Goal: Use online tool/utility: Utilize a website feature to perform a specific function

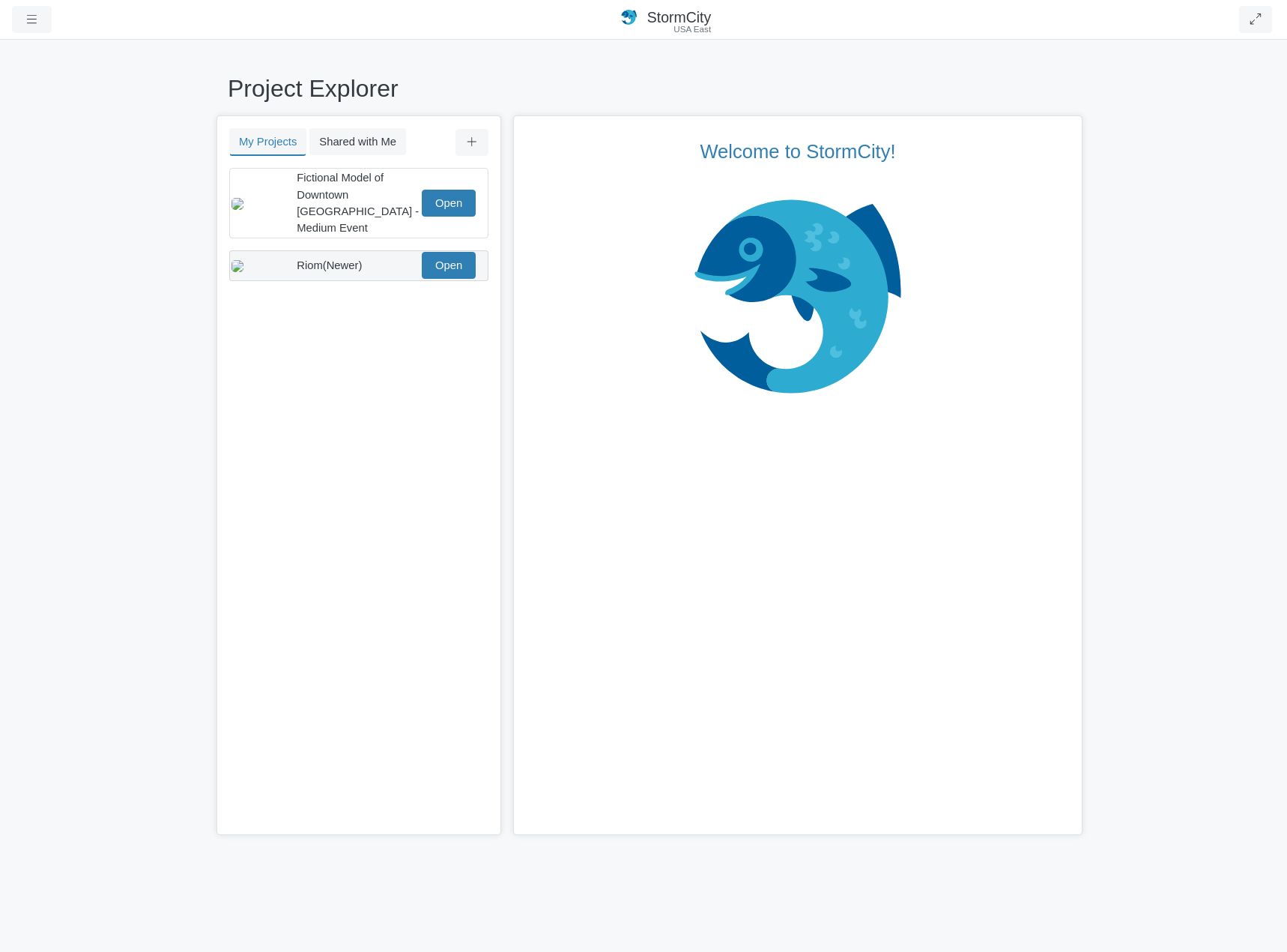
click at [341, 261] on div "Riom(Newer) Open" at bounding box center [353, 265] width 244 height 27
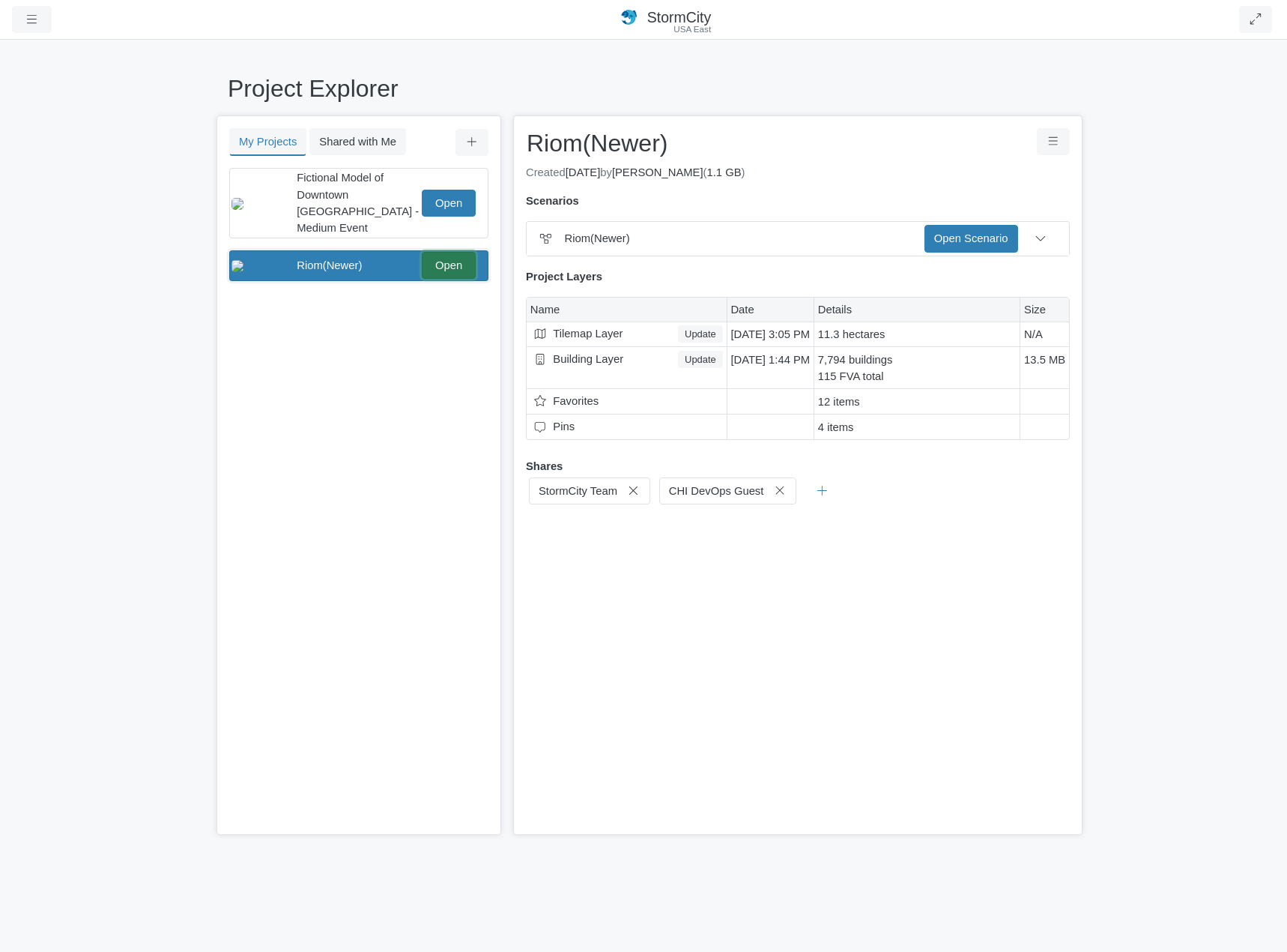
click at [466, 254] on link "Open" at bounding box center [449, 265] width 54 height 27
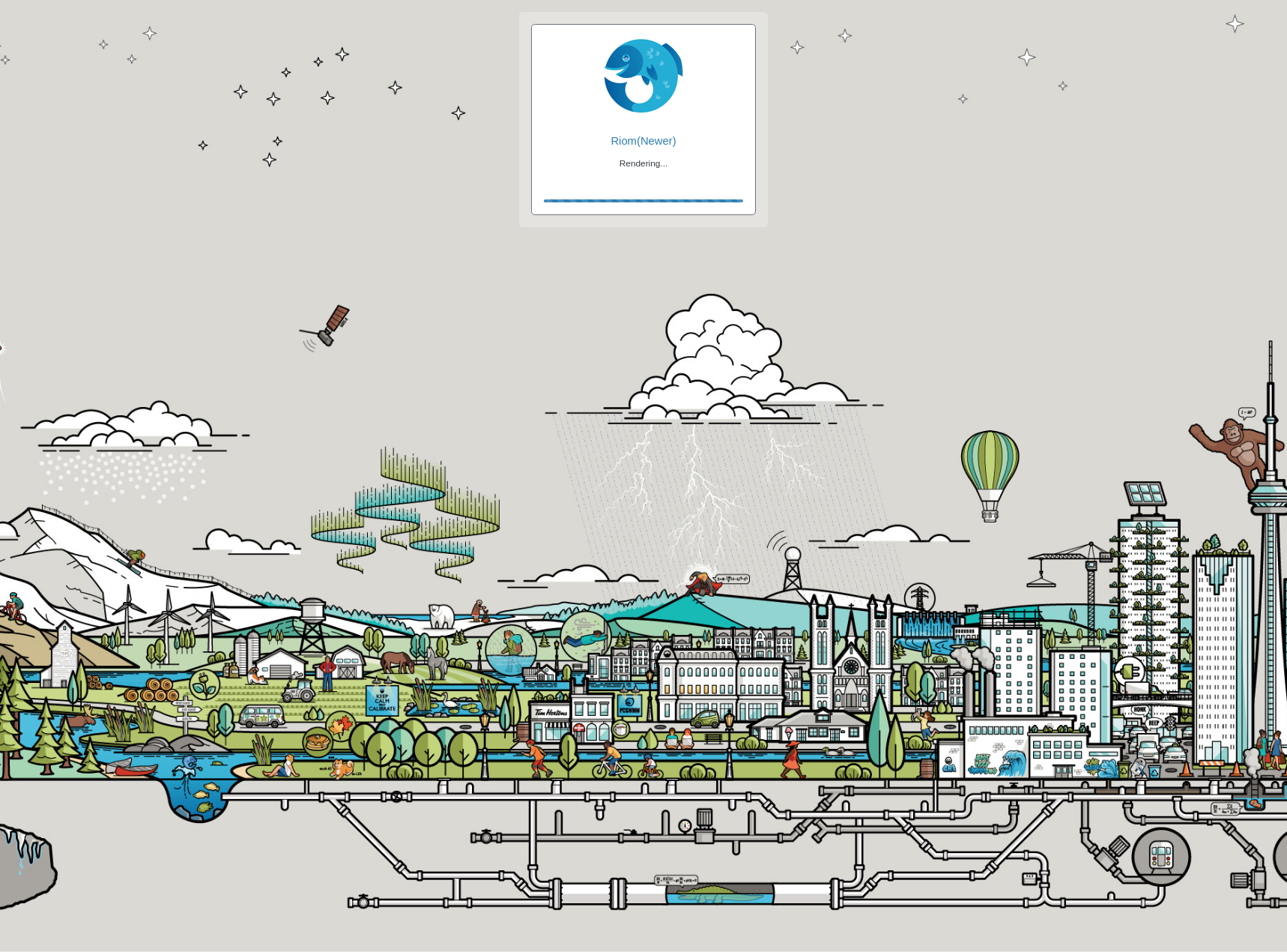
checkbox input "true"
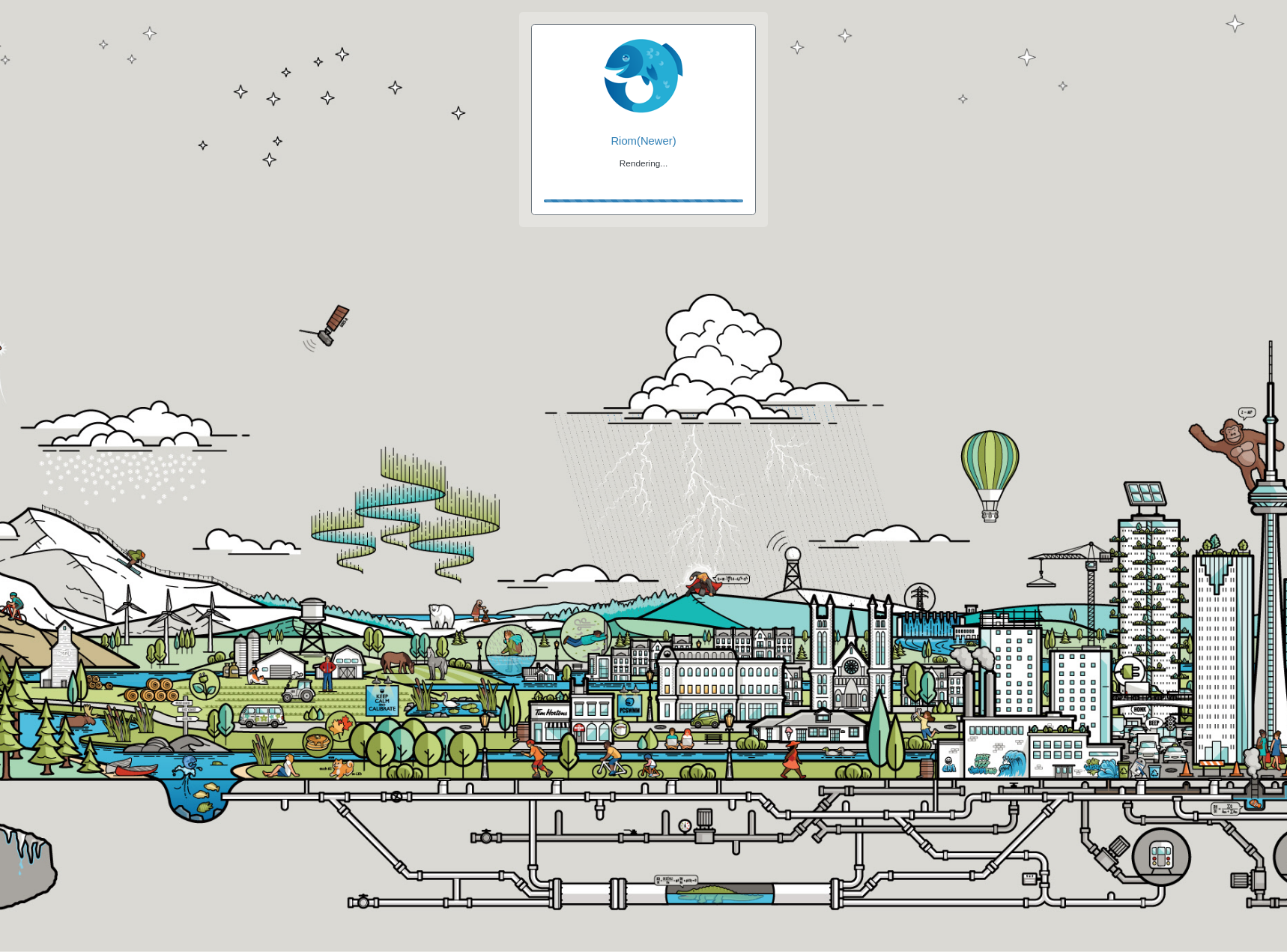
checkbox input "true"
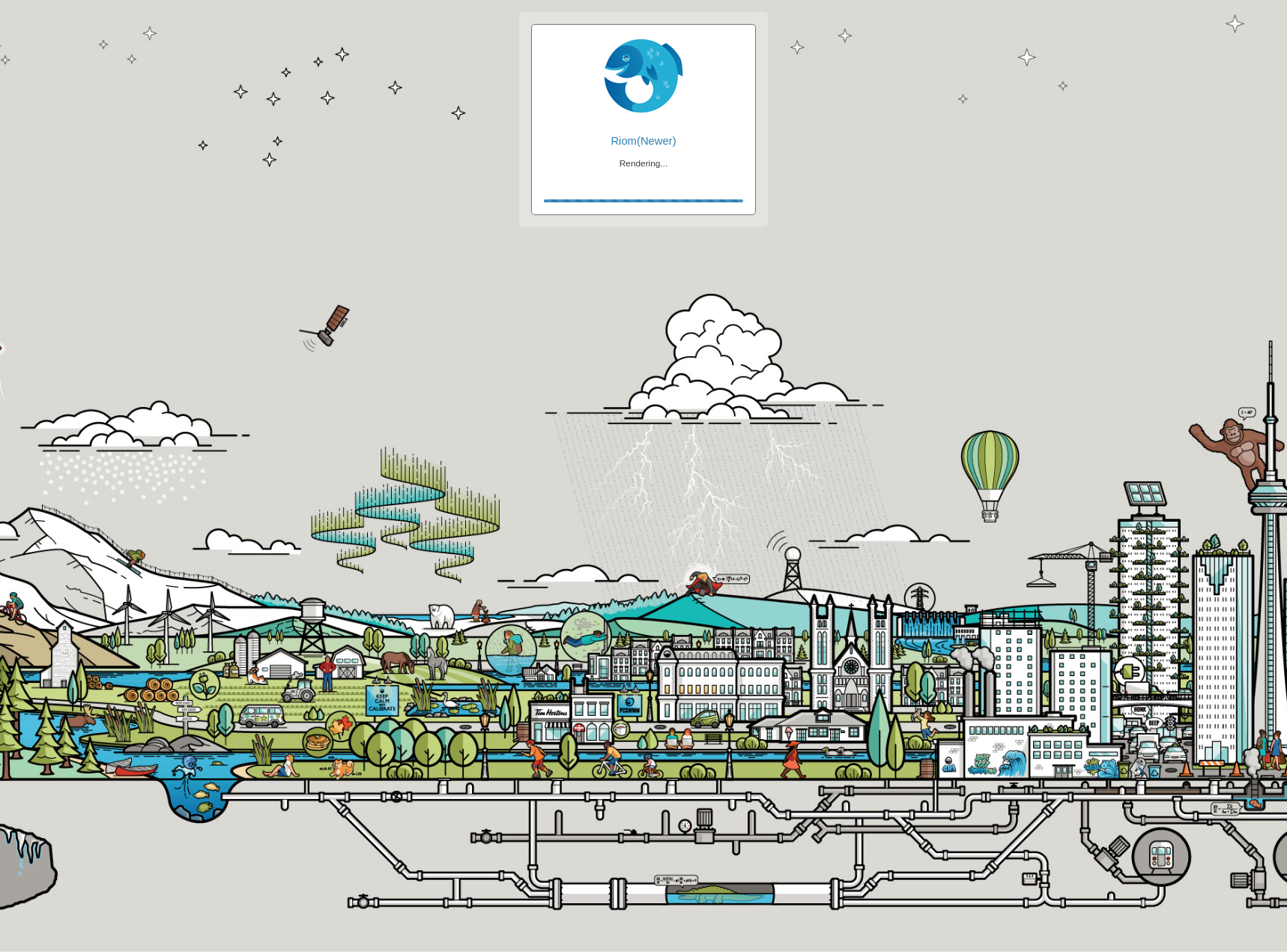
checkbox input "false"
checkbox input "true"
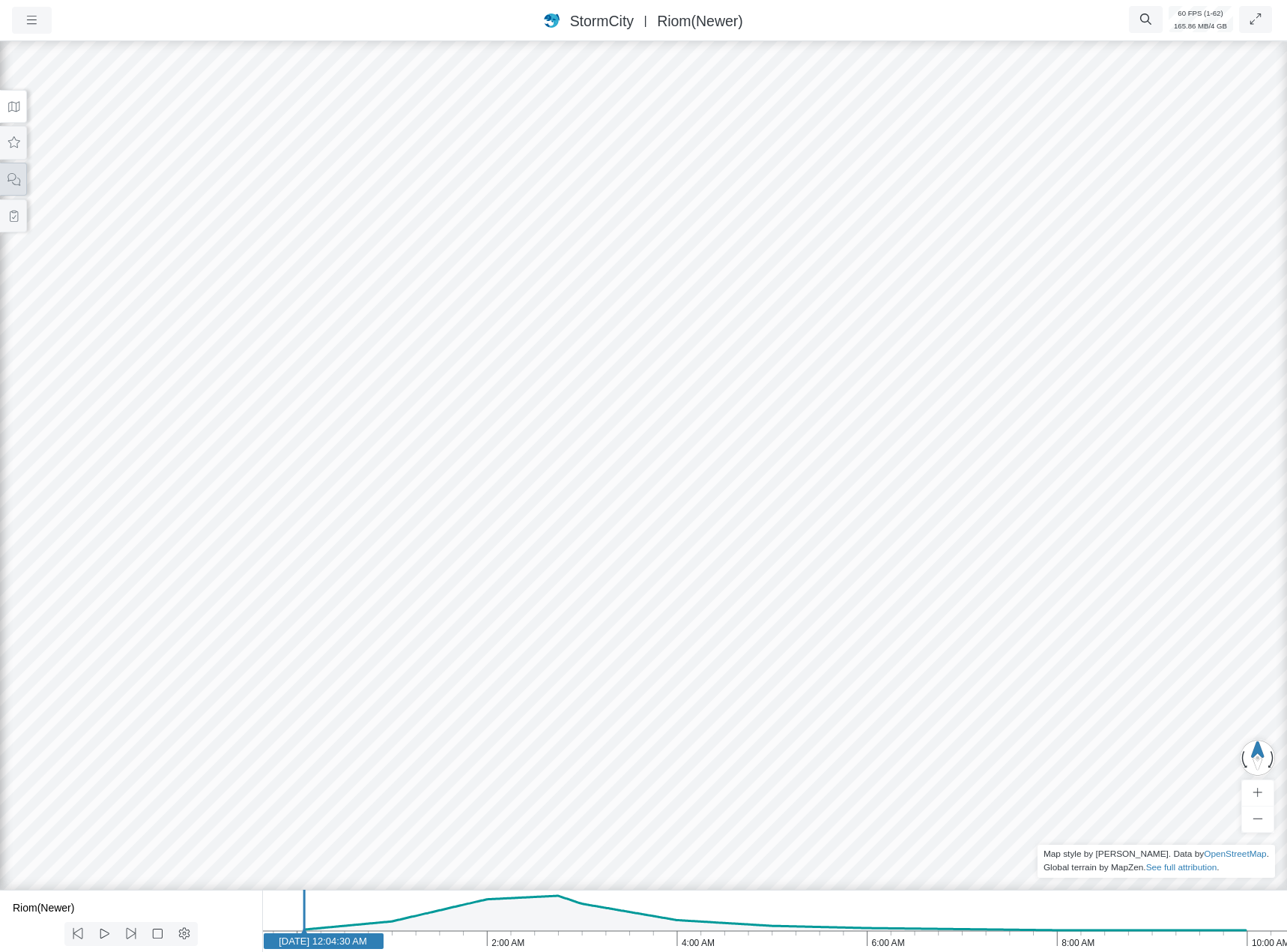
click at [8, 172] on button at bounding box center [13, 179] width 27 height 34
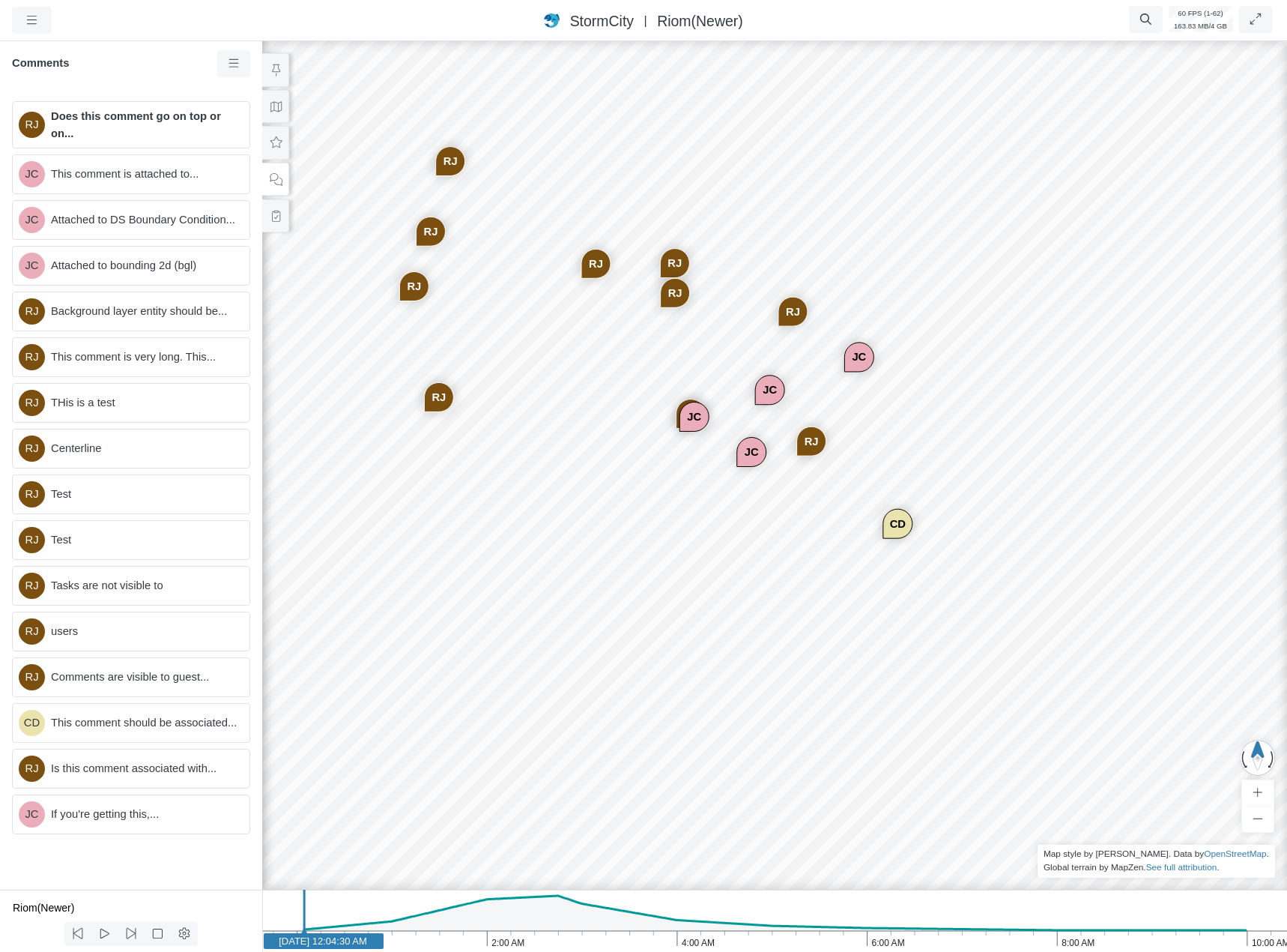
click at [718, 585] on div "RJ JC JC JC [GEOGRAPHIC_DATA] [GEOGRAPHIC_DATA] [GEOGRAPHIC_DATA] [GEOGRAPHIC_D…" at bounding box center [775, 494] width 1287 height 913
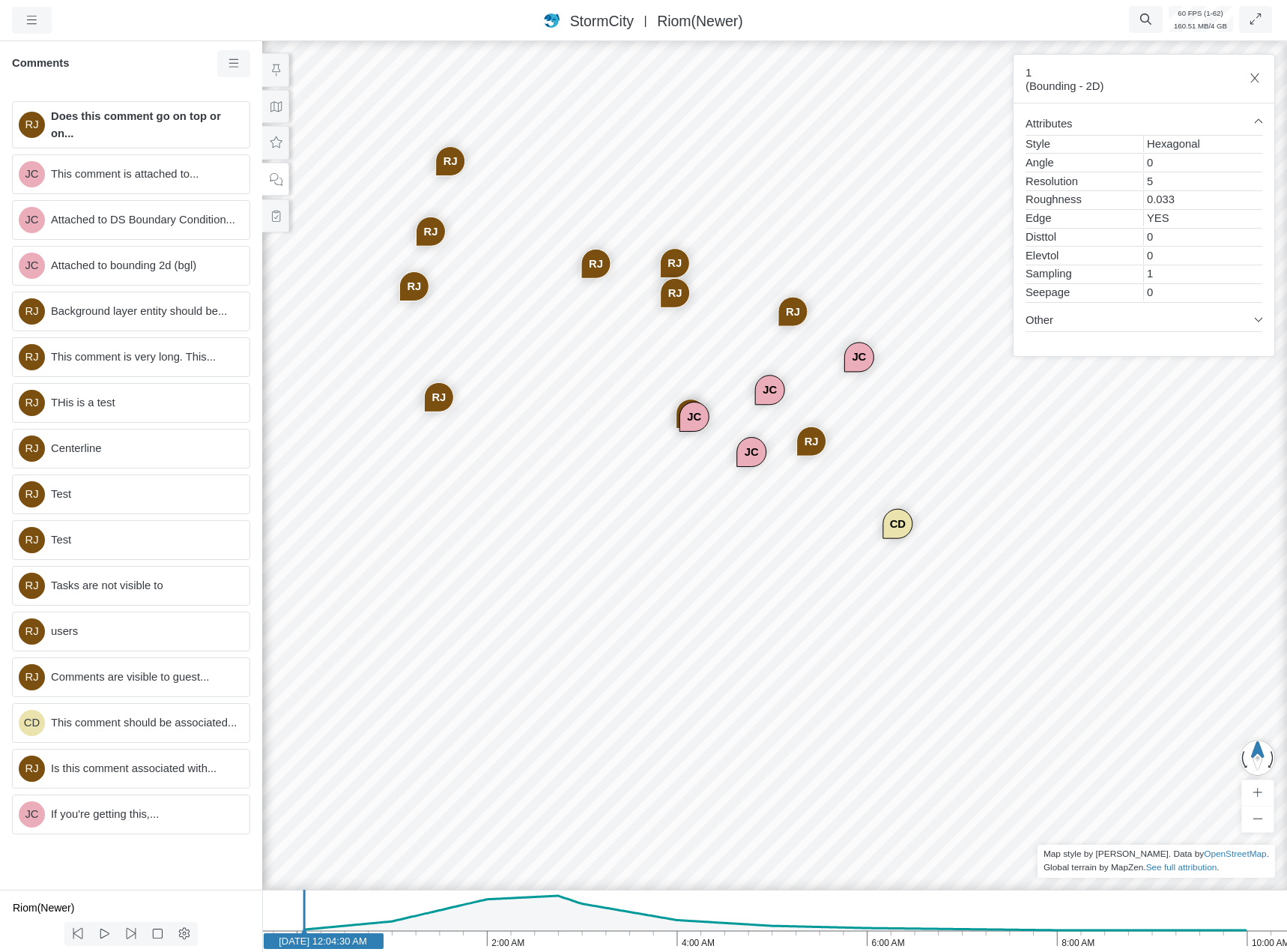
click at [729, 620] on div "RJ JC JC JC [GEOGRAPHIC_DATA] [GEOGRAPHIC_DATA] [GEOGRAPHIC_DATA] [GEOGRAPHIC_D…" at bounding box center [775, 494] width 1287 height 913
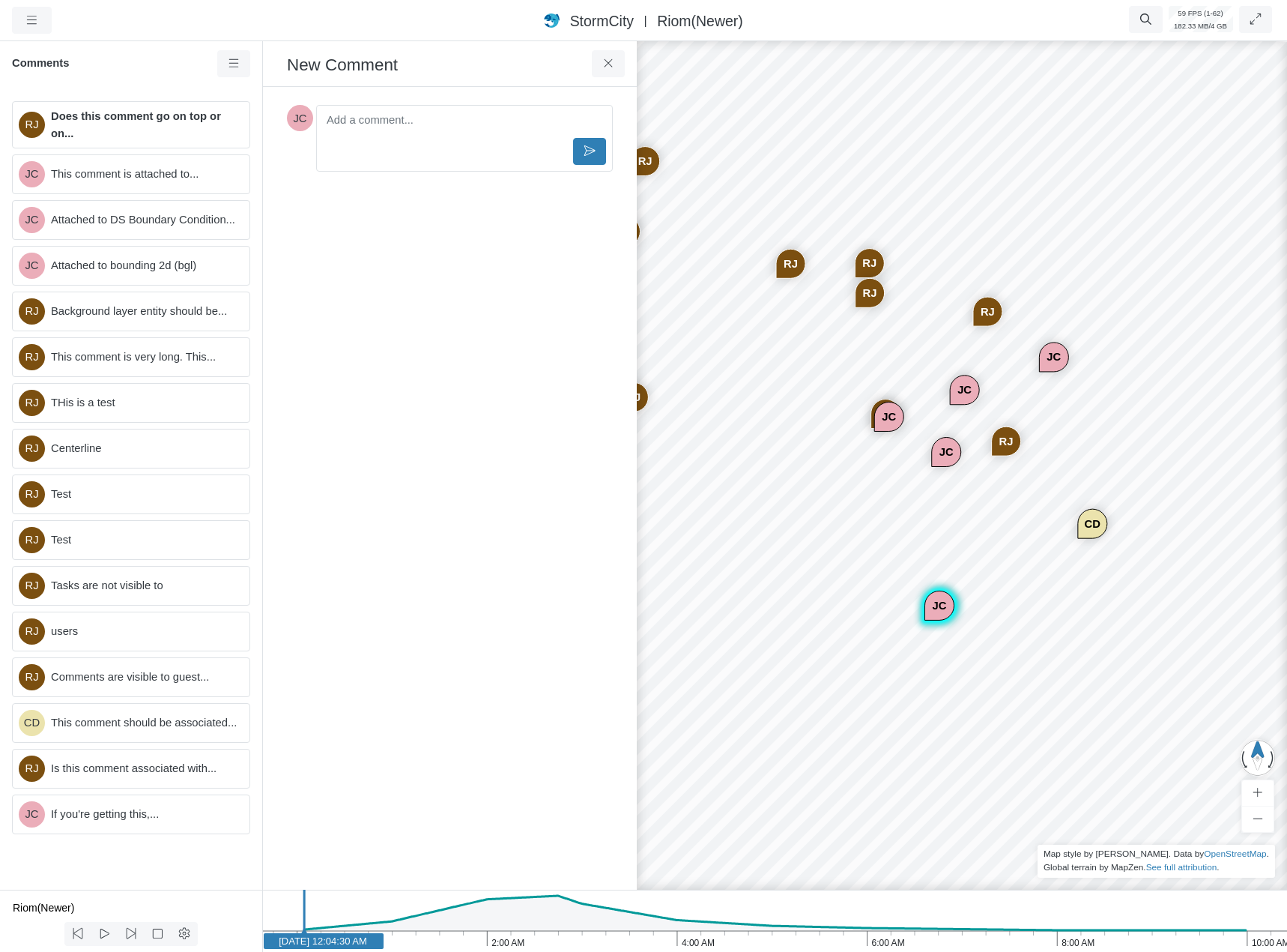
click at [983, 667] on div "RJ JC JC JC [GEOGRAPHIC_DATA] [GEOGRAPHIC_DATA] [GEOGRAPHIC_DATA] [GEOGRAPHIC_D…" at bounding box center [969, 494] width 1287 height 913
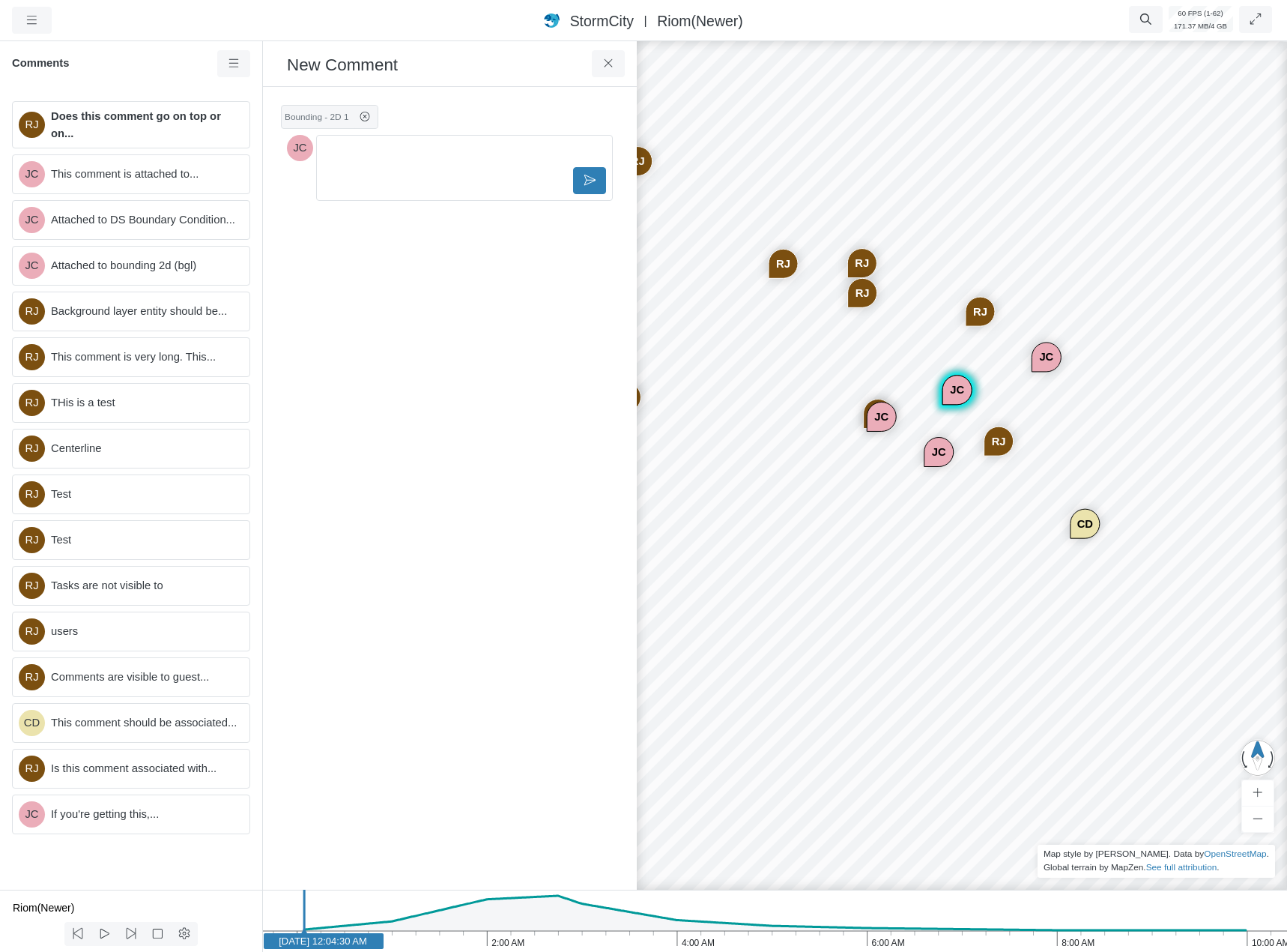
click at [782, 532] on div "RJ JC JC JC [GEOGRAPHIC_DATA] [GEOGRAPHIC_DATA] [GEOGRAPHIC_DATA] [GEOGRAPHIC_D…" at bounding box center [961, 494] width 1287 height 913
click at [378, 119] on icon at bounding box center [374, 116] width 10 height 10
click at [607, 67] on icon at bounding box center [609, 63] width 14 height 11
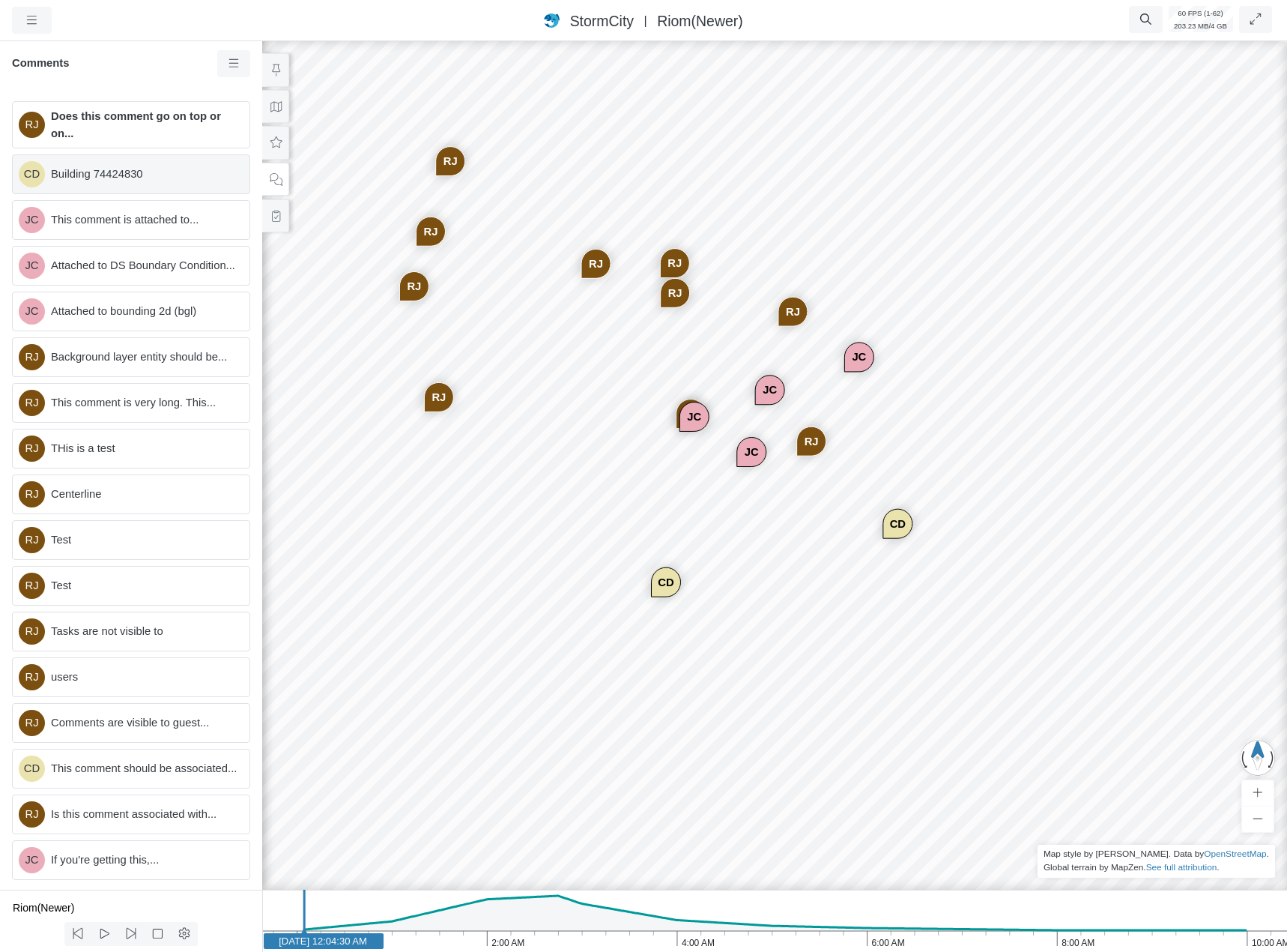
click at [93, 174] on span "Building 74424830" at bounding box center [144, 173] width 187 height 17
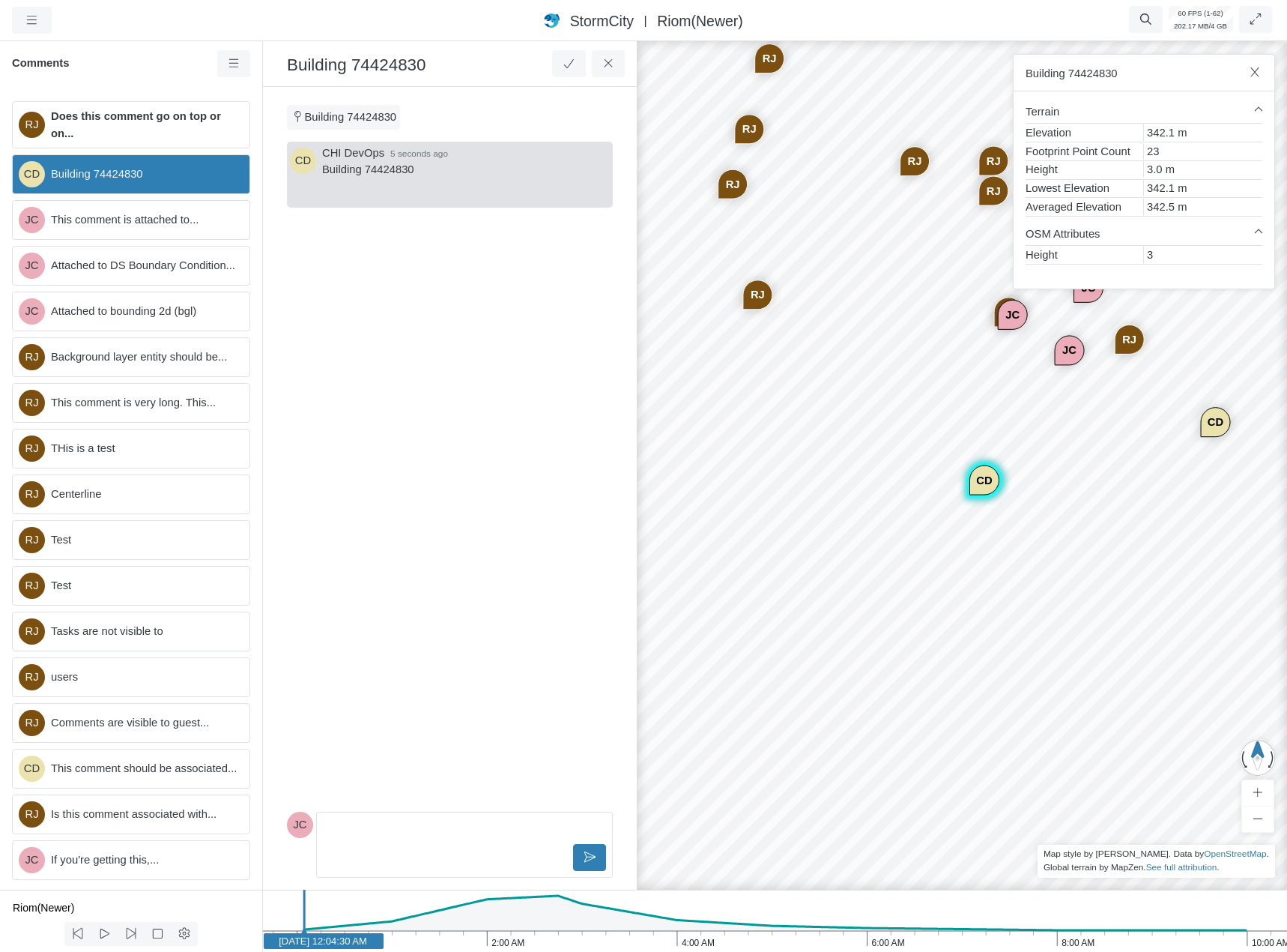
click at [367, 820] on div "Editor editing area: main" at bounding box center [465, 829] width 284 height 22
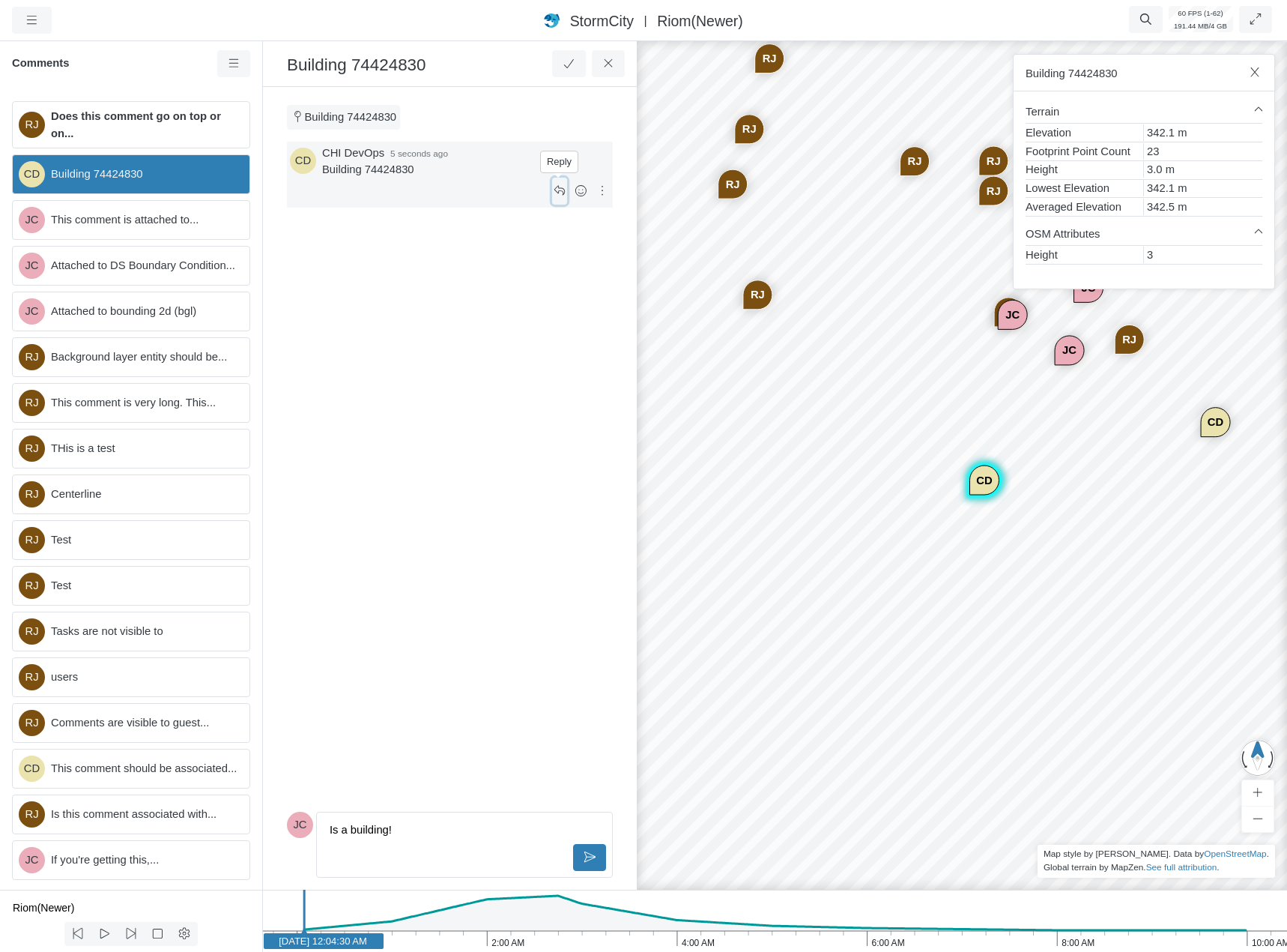
click at [558, 189] on icon at bounding box center [560, 191] width 14 height 11
click at [589, 861] on icon at bounding box center [589, 857] width 12 height 11
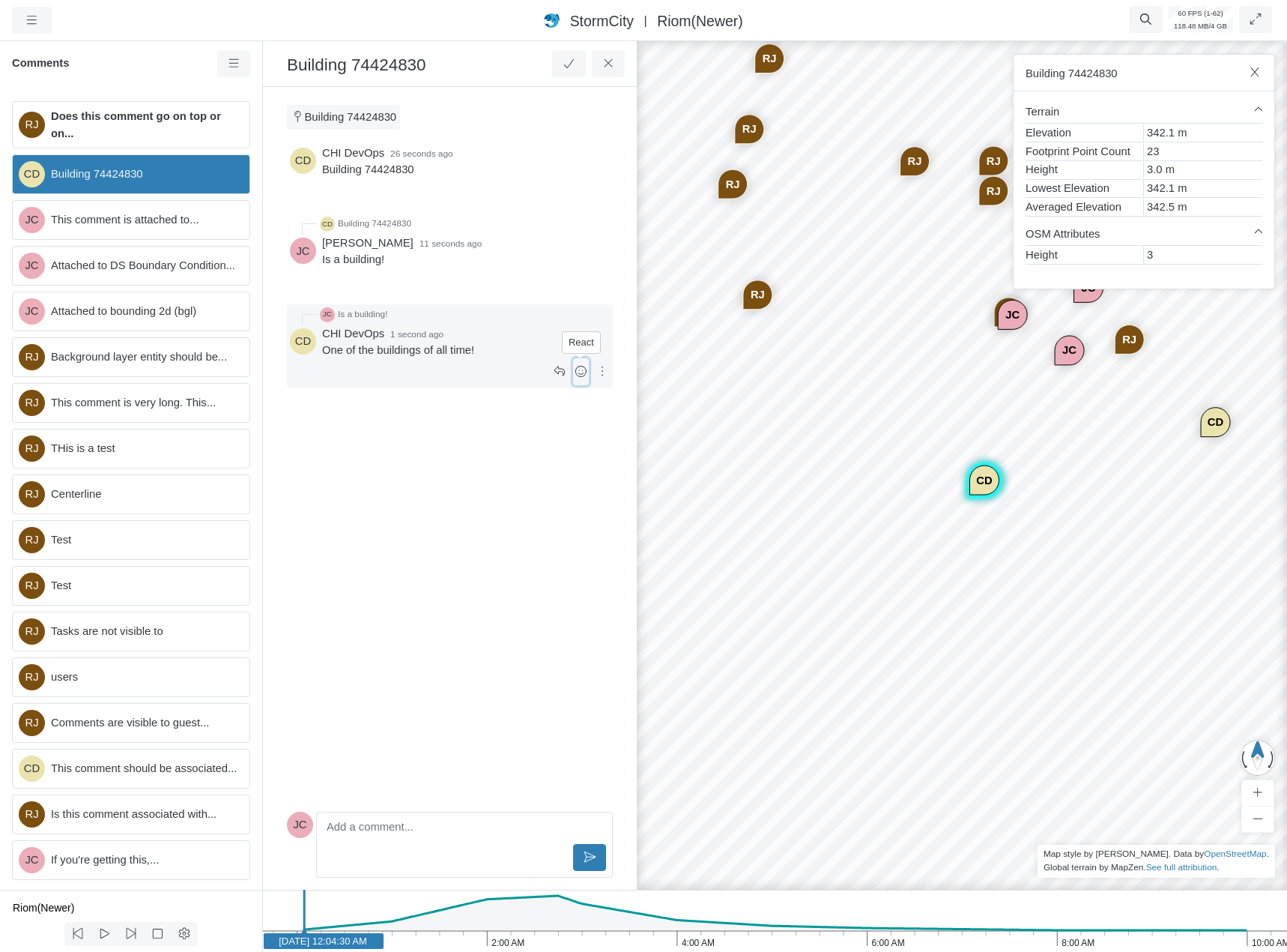
click at [581, 374] on icon at bounding box center [581, 371] width 14 height 11
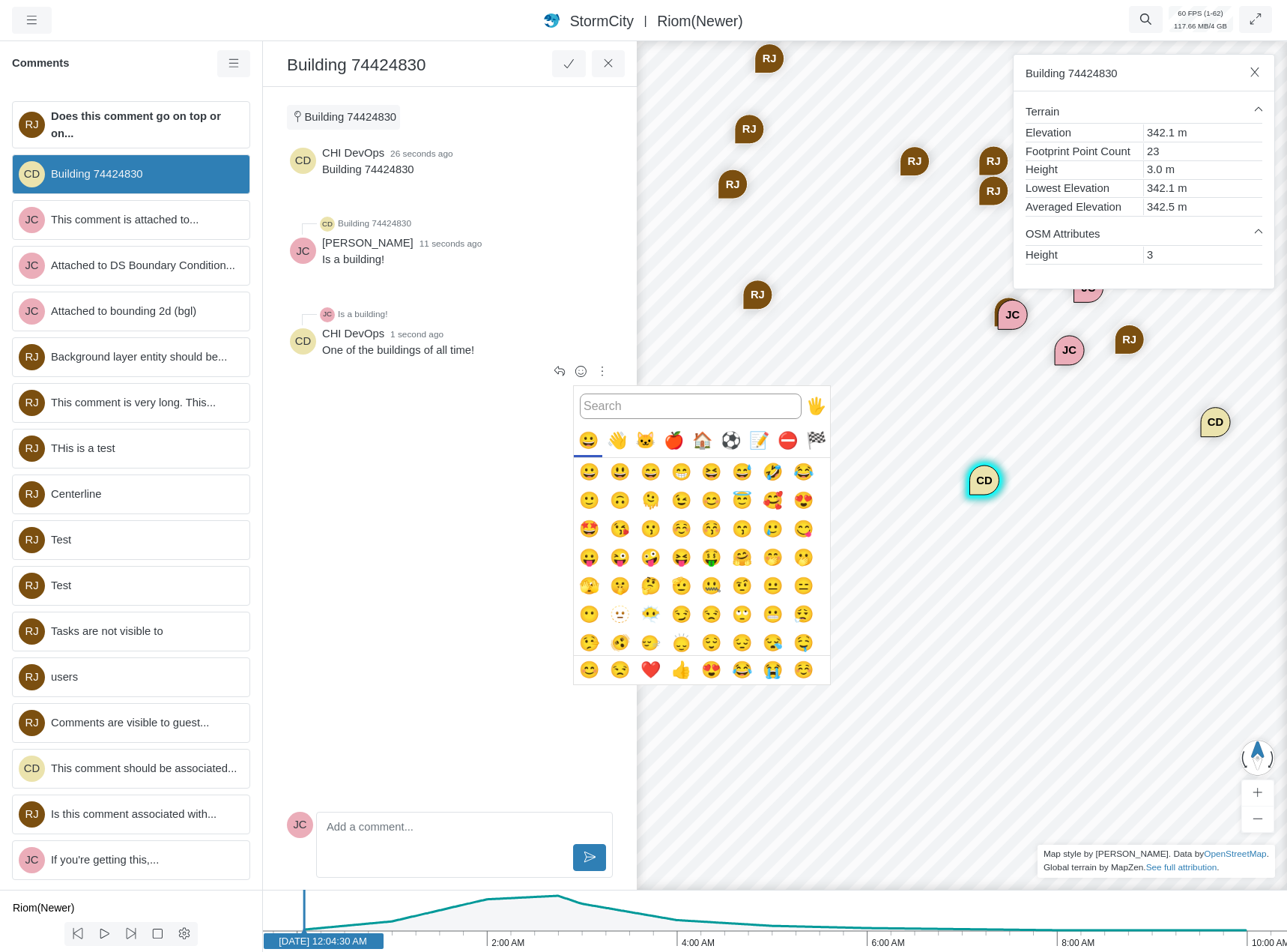
click at [619, 506] on button "🙃" at bounding box center [619, 501] width 29 height 29
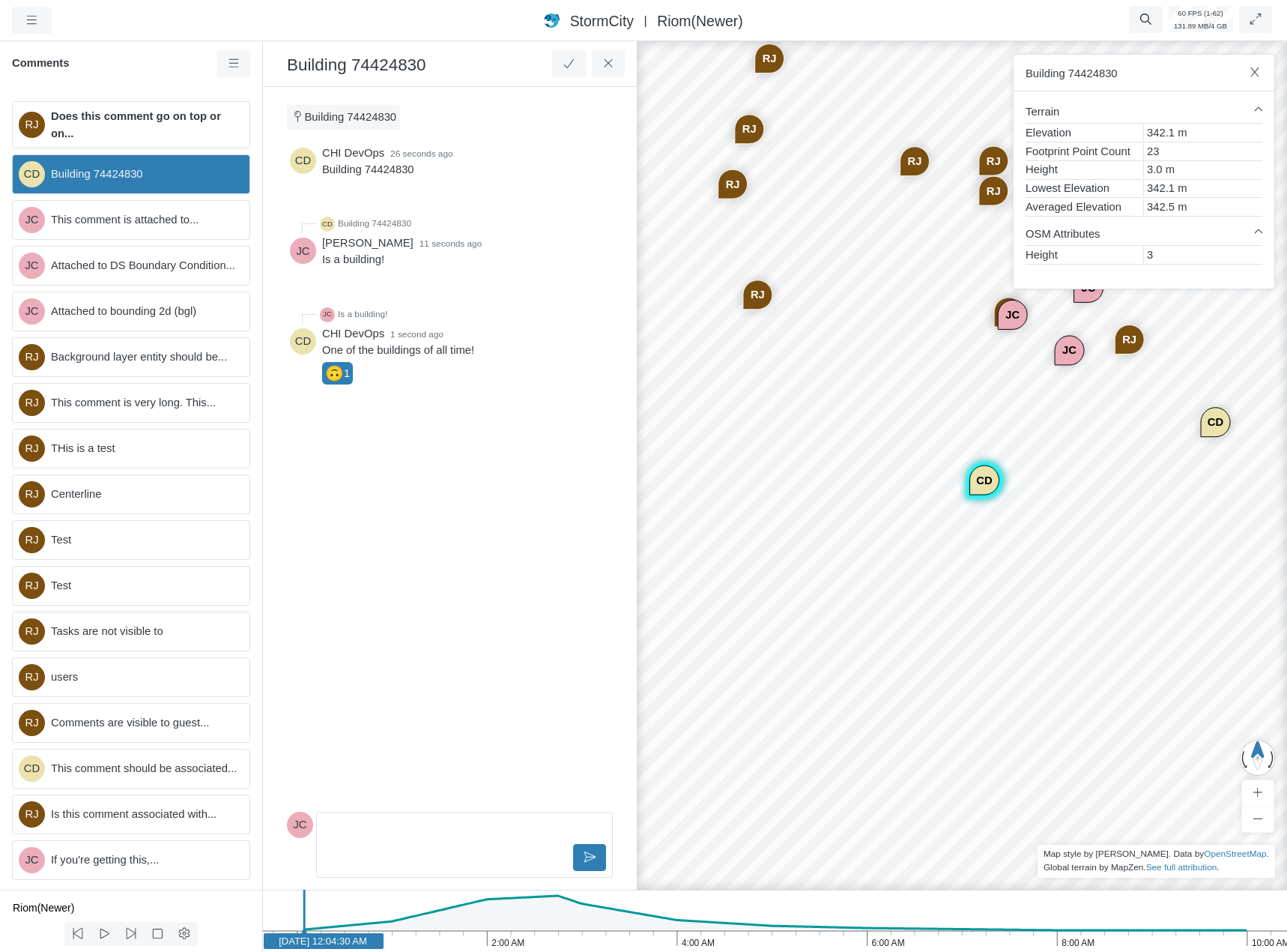
click at [387, 833] on p "Editor editing area: main" at bounding box center [464, 829] width 270 height 17
click at [401, 805] on div "CHI DevOps" at bounding box center [399, 804] width 55 height 18
click at [591, 859] on icon at bounding box center [590, 857] width 14 height 11
click at [433, 535] on div "CD CHI DevOps 52 seconds ago Building 74424830 CD Building 74424830 [PERSON_NAM…" at bounding box center [450, 474] width 326 height 664
click at [403, 821] on p "Editor editing area: main" at bounding box center [464, 829] width 270 height 17
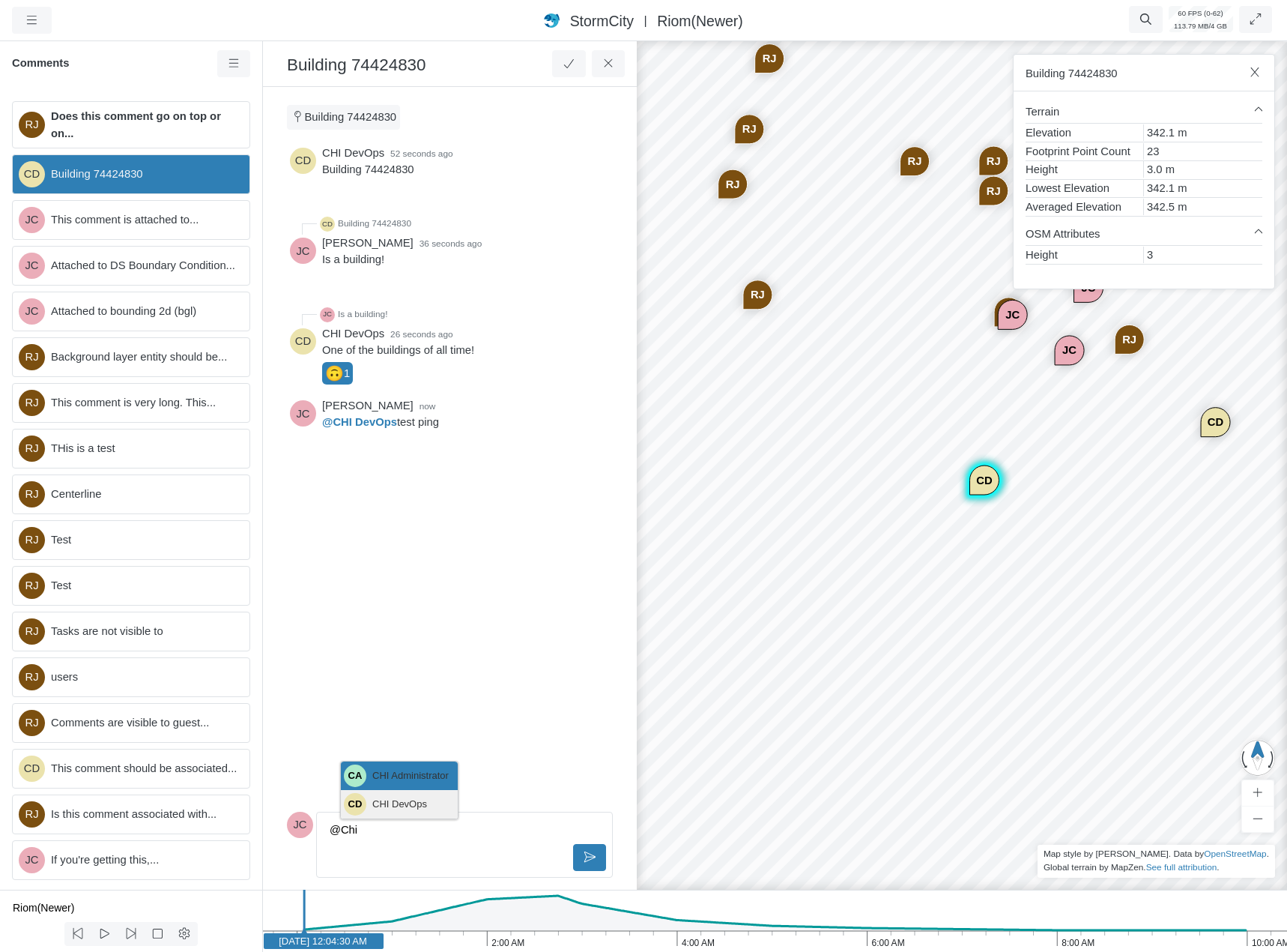
click at [409, 809] on div "CHI DevOps" at bounding box center [399, 804] width 55 height 18
click at [587, 859] on icon at bounding box center [590, 857] width 14 height 11
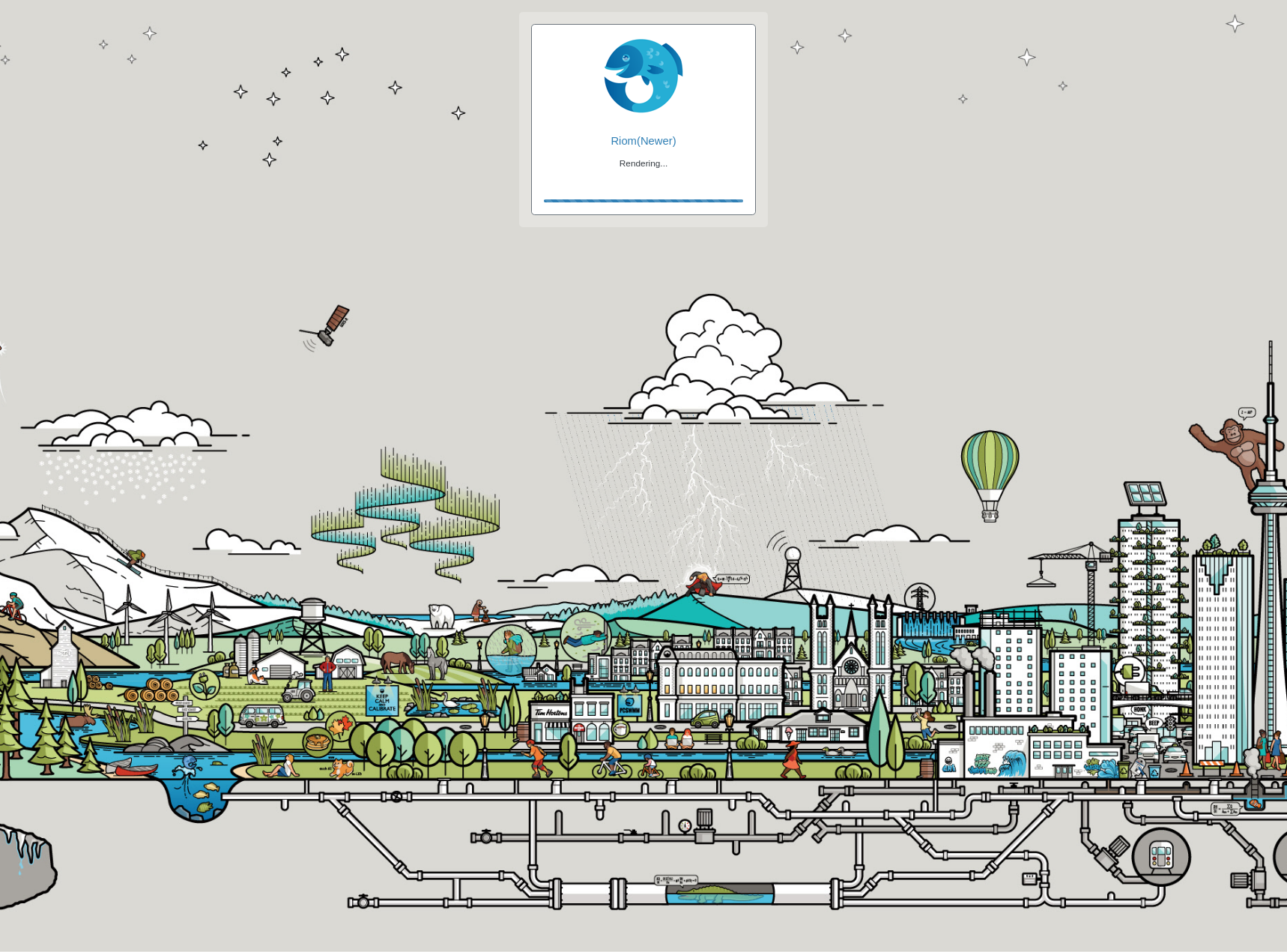
checkbox input "true"
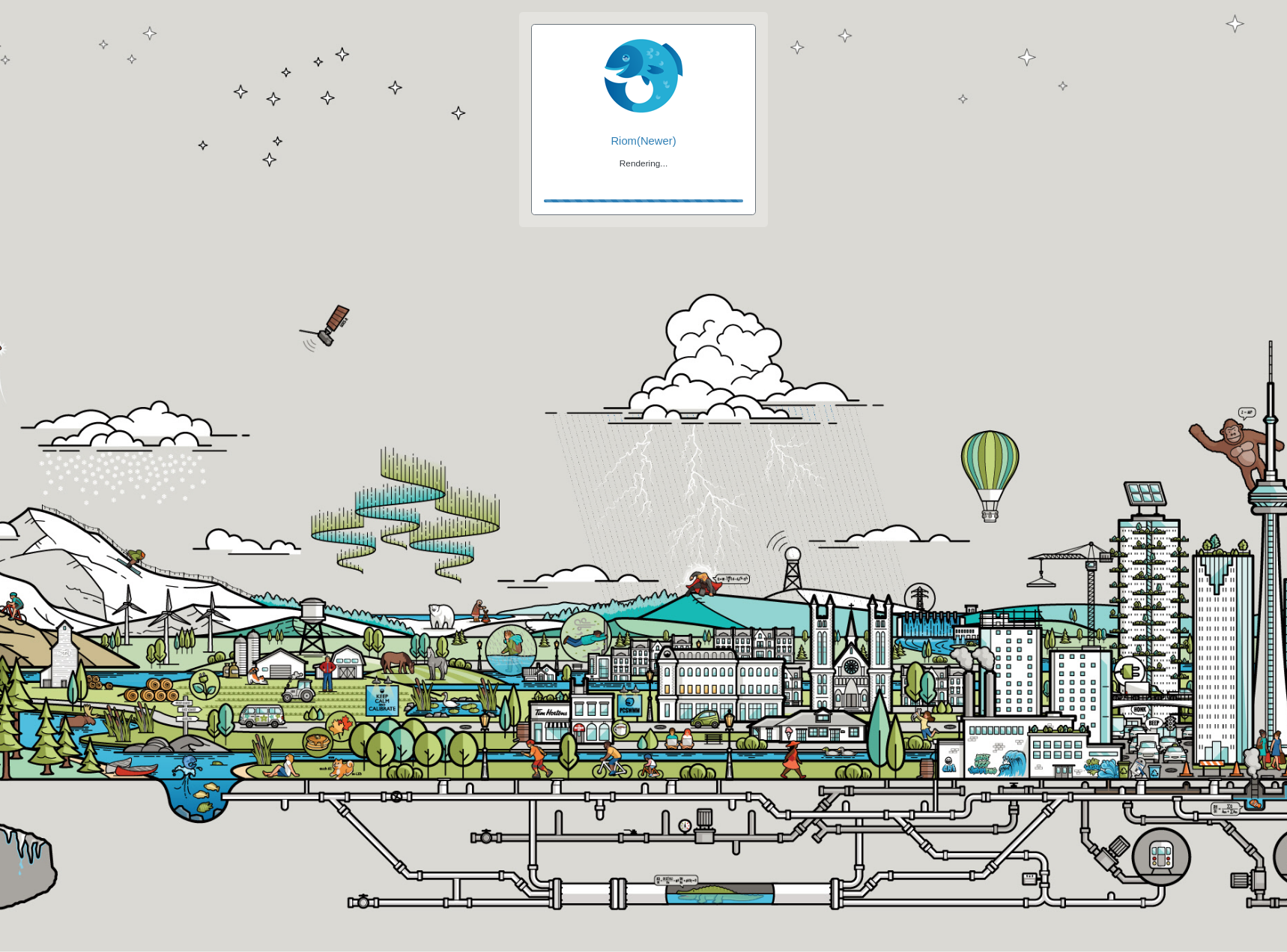
checkbox input "true"
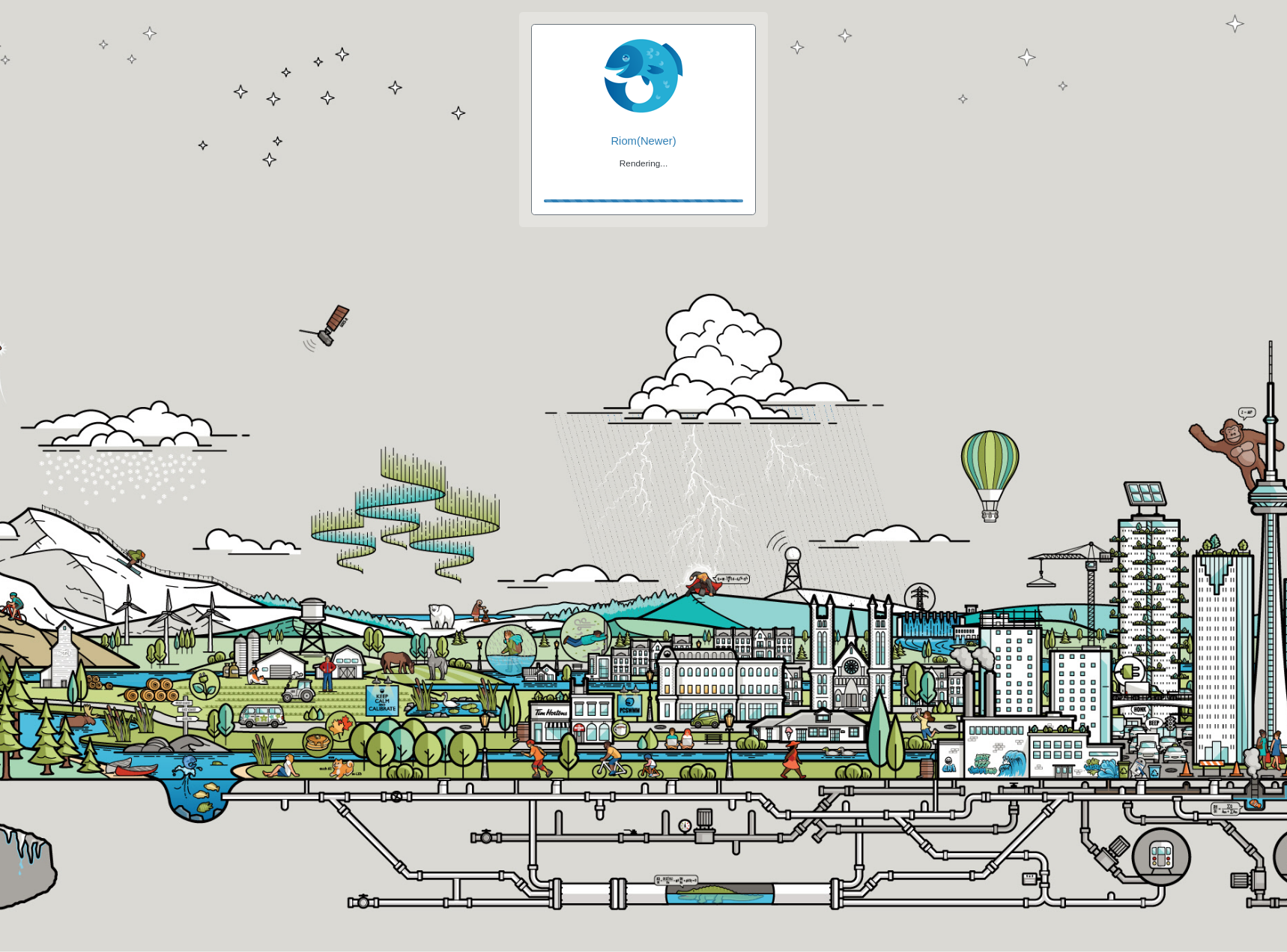
checkbox input "false"
checkbox input "true"
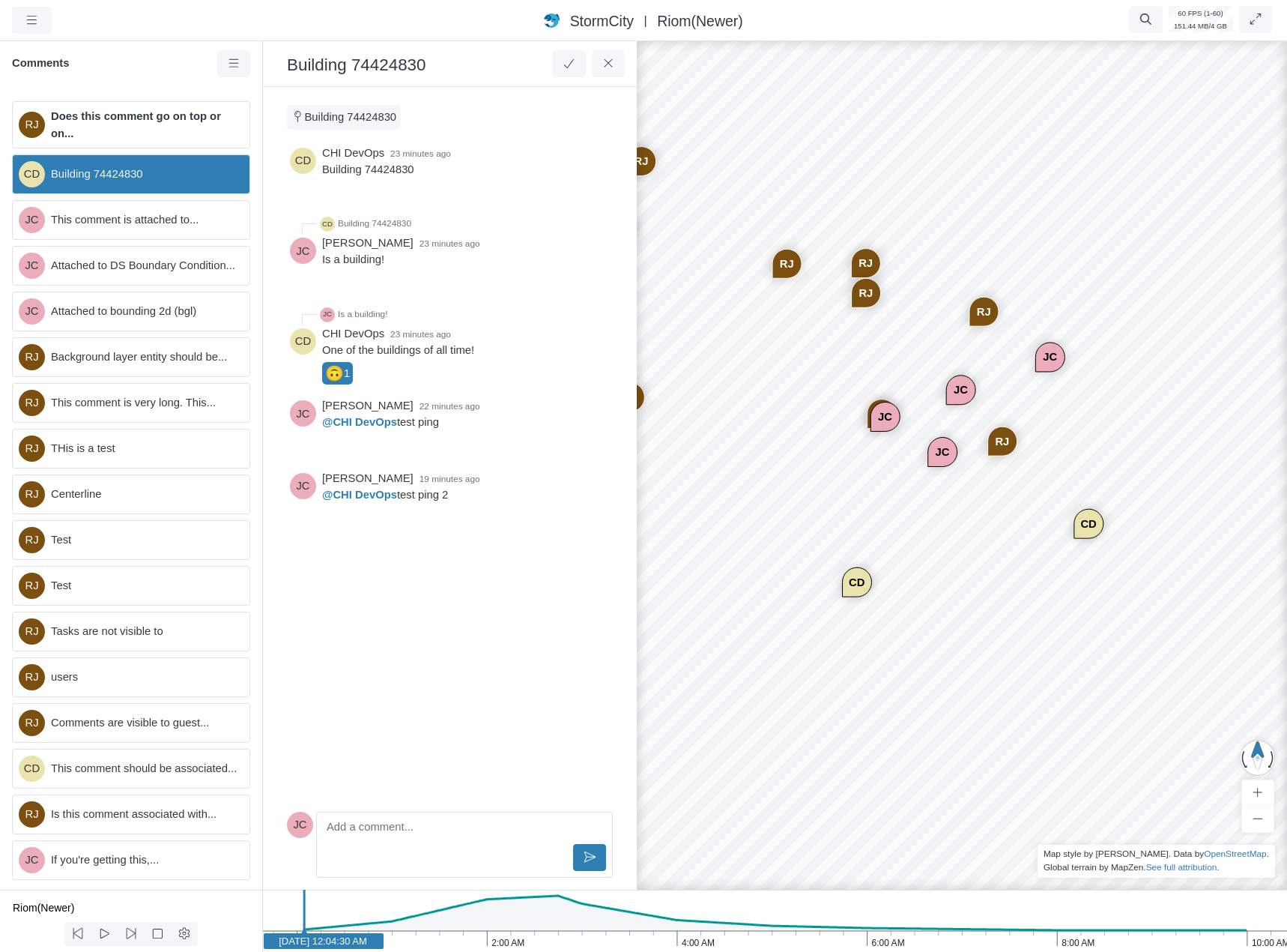
click at [463, 577] on div "CD CHI DevOps 23 minutes ago Building 74424830 CD Building 74424830 JC Jesse Cl…" at bounding box center [450, 474] width 326 height 664
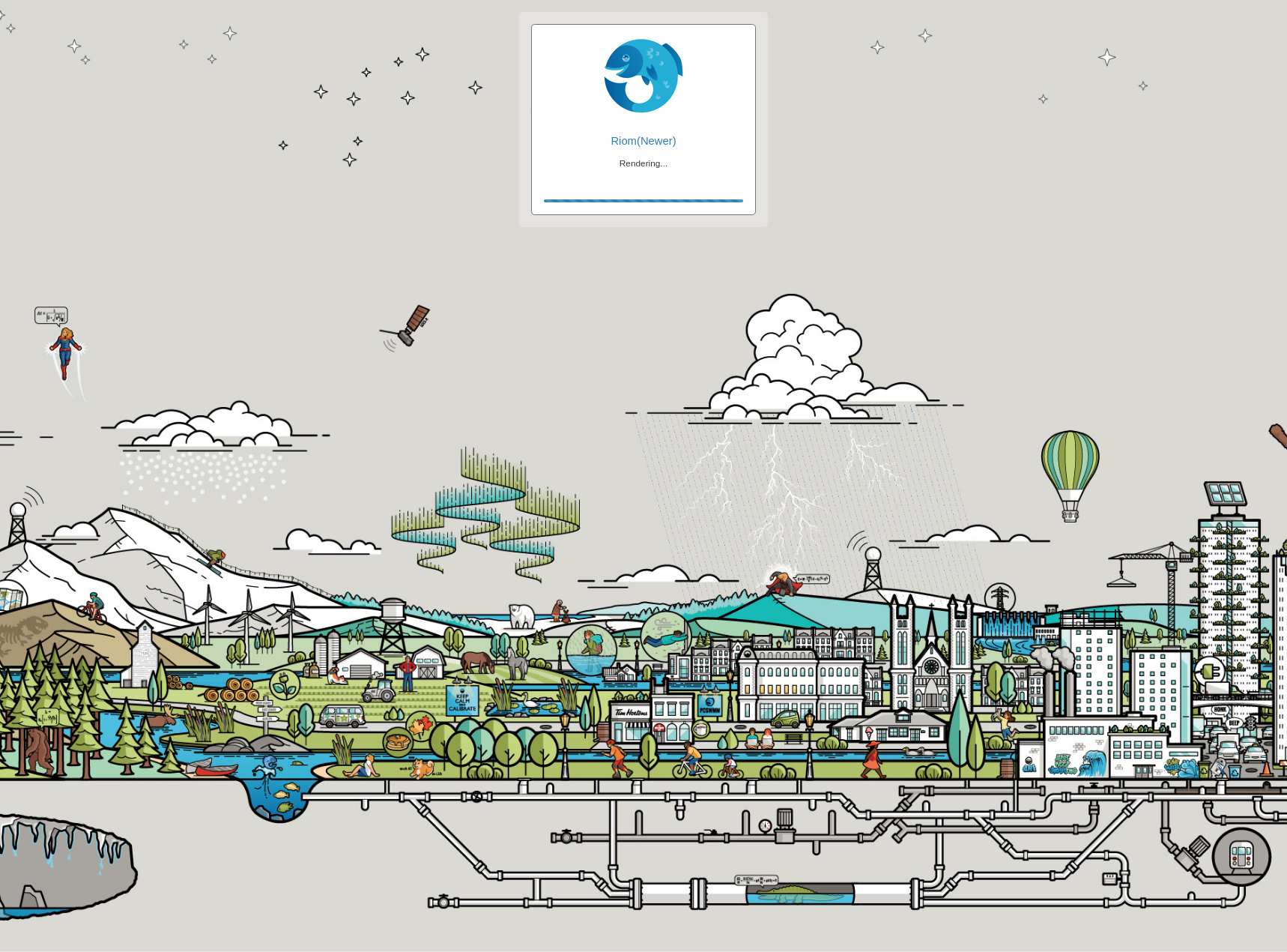
checkbox input "true"
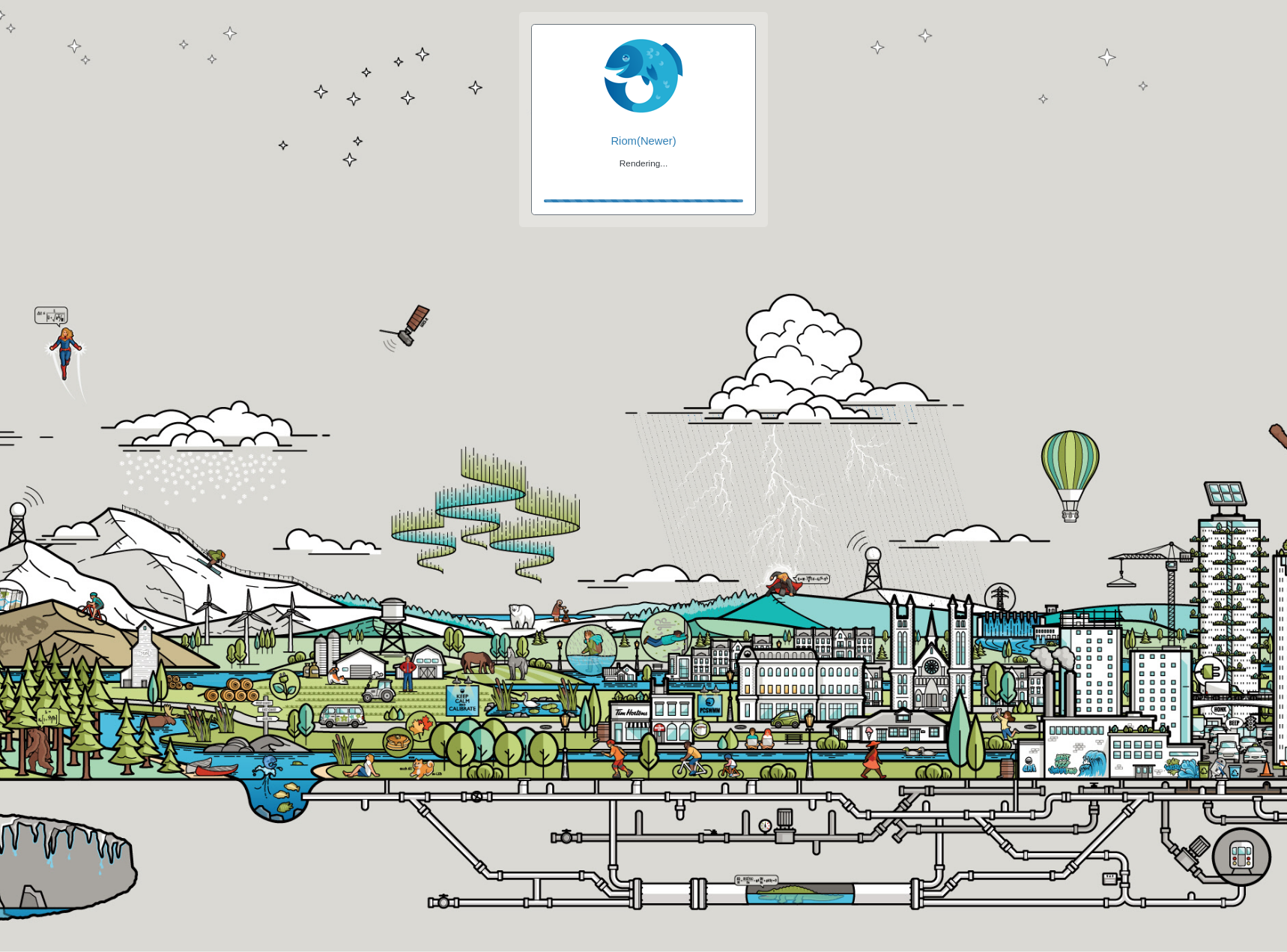
checkbox input "true"
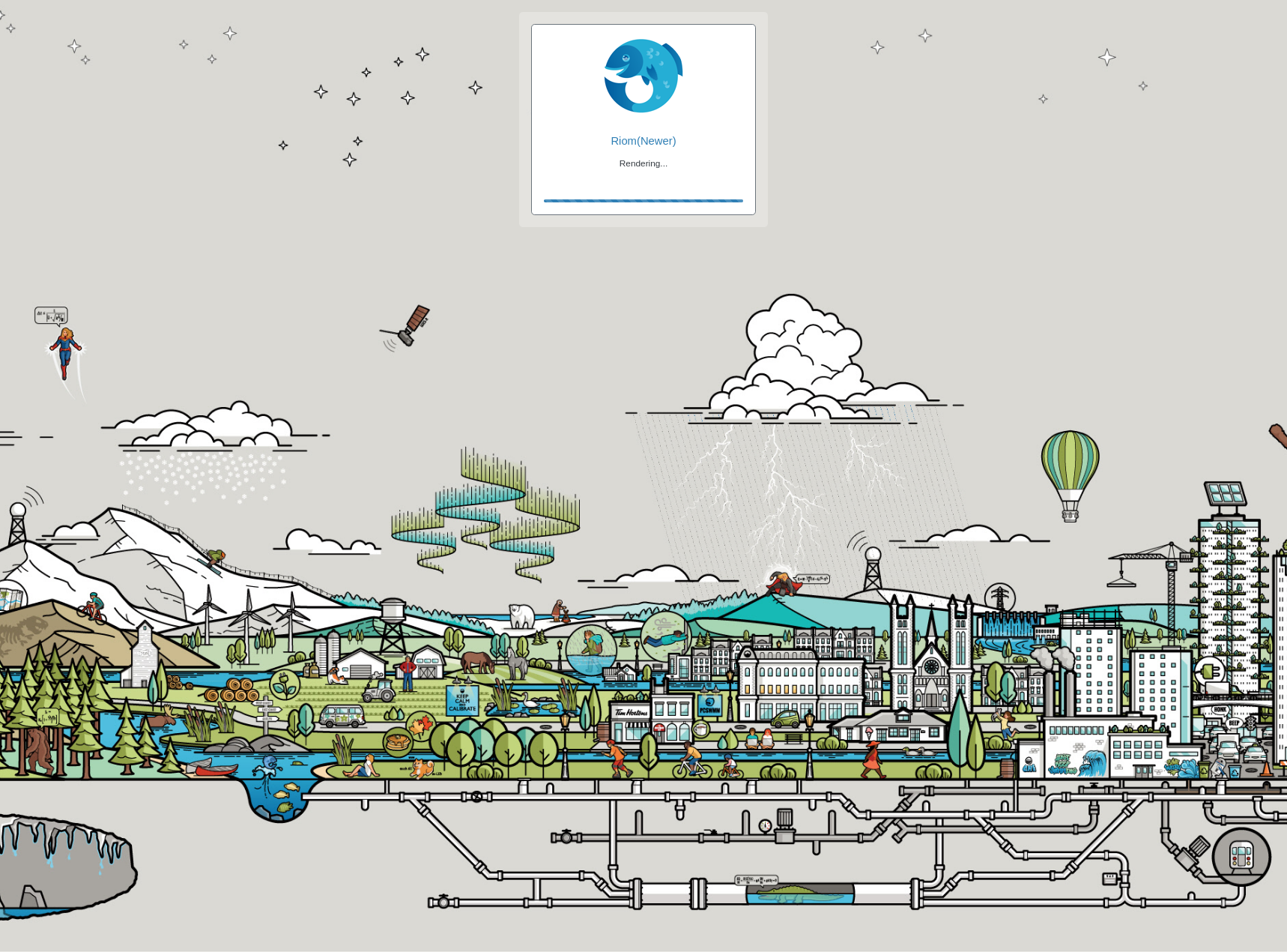
checkbox input "false"
checkbox input "true"
